Goal: Task Accomplishment & Management: Use online tool/utility

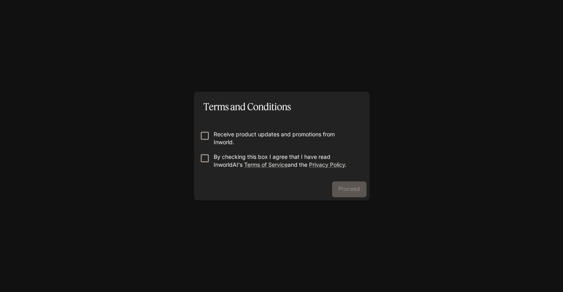
click at [249, 134] on p "Receive product updates and promotions from Inworld." at bounding box center [285, 139] width 142 height 16
click at [226, 157] on p "By checking this box I agree that I have read InworldAI's Terms of Service and …" at bounding box center [285, 161] width 142 height 16
click at [353, 188] on button "Proceed" at bounding box center [349, 190] width 34 height 16
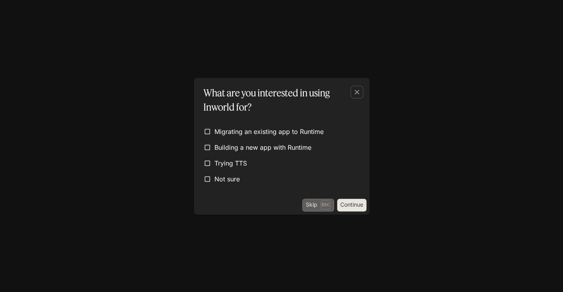
click at [320, 206] on p "Esc" at bounding box center [325, 205] width 10 height 9
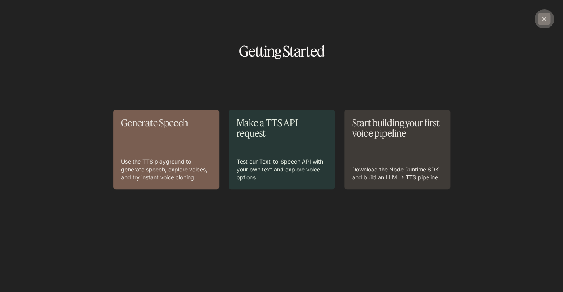
click at [537, 24] on button "button" at bounding box center [543, 18] width 19 height 19
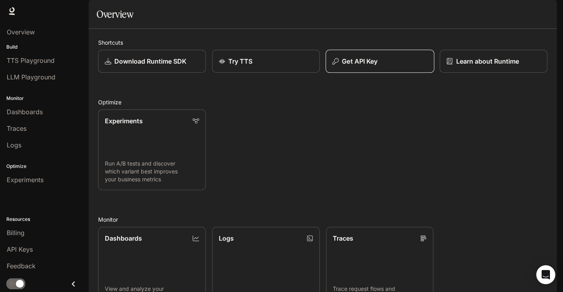
click at [399, 66] on div "Get API Key" at bounding box center [379, 61] width 95 height 9
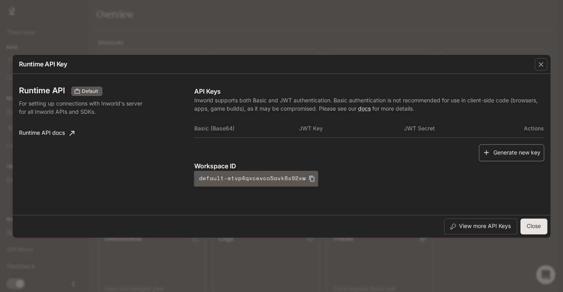
click at [515, 160] on button "Generate new key" at bounding box center [511, 152] width 65 height 17
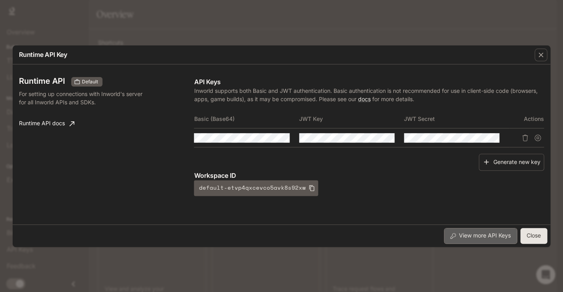
click at [488, 238] on button "View more API Keys" at bounding box center [480, 236] width 73 height 16
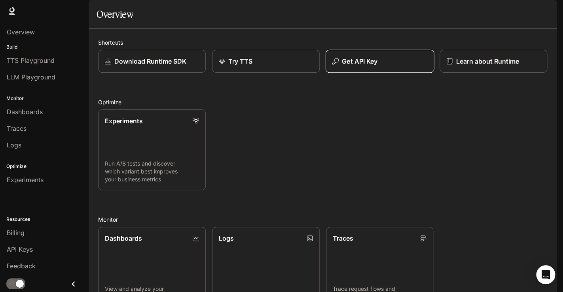
click at [412, 73] on button "Get API Key" at bounding box center [379, 61] width 108 height 23
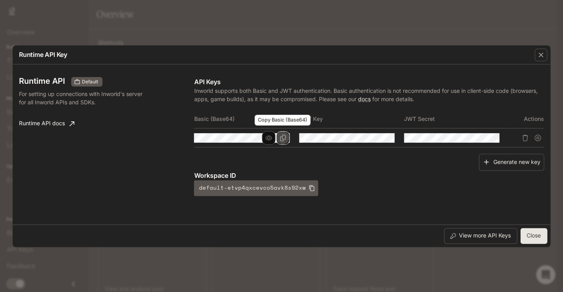
click at [283, 138] on icon "Copy Basic (Base64)" at bounding box center [283, 138] width 6 height 6
click at [385, 167] on div "Generate new key" at bounding box center [369, 162] width 350 height 17
